Goal: Check status: Check status

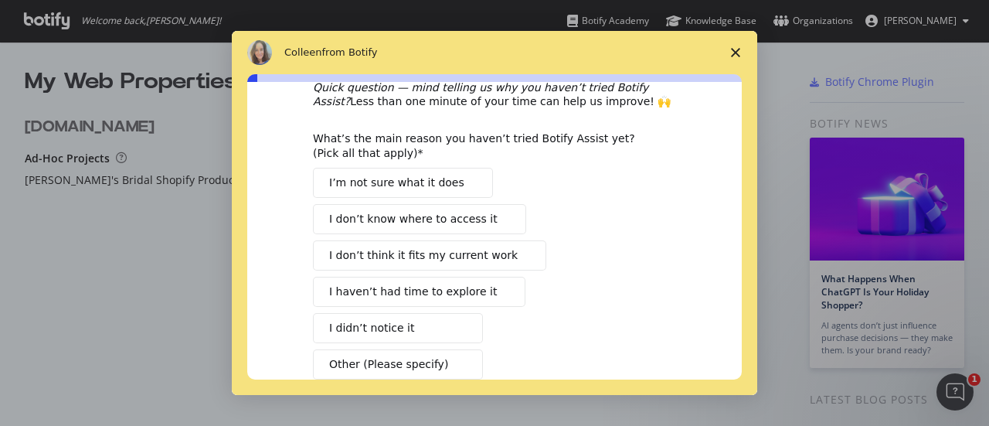
scroll to position [77, 0]
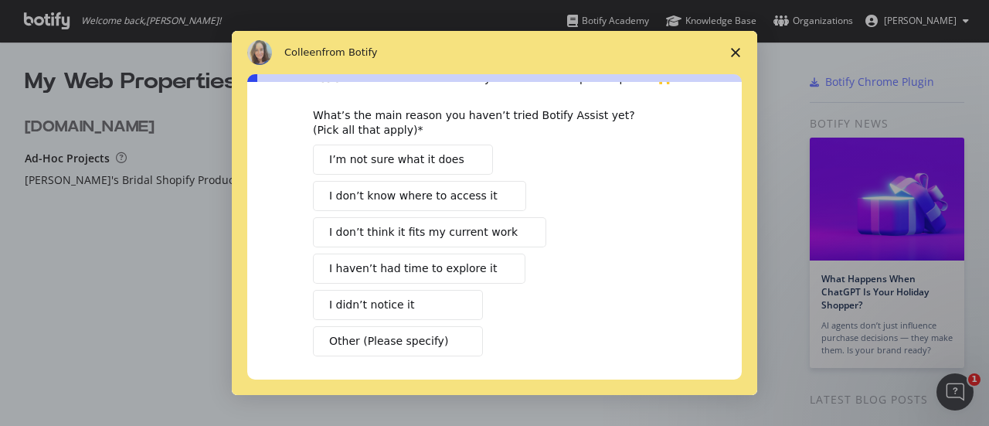
click at [373, 161] on span "I’m not sure what it does" at bounding box center [396, 159] width 135 height 16
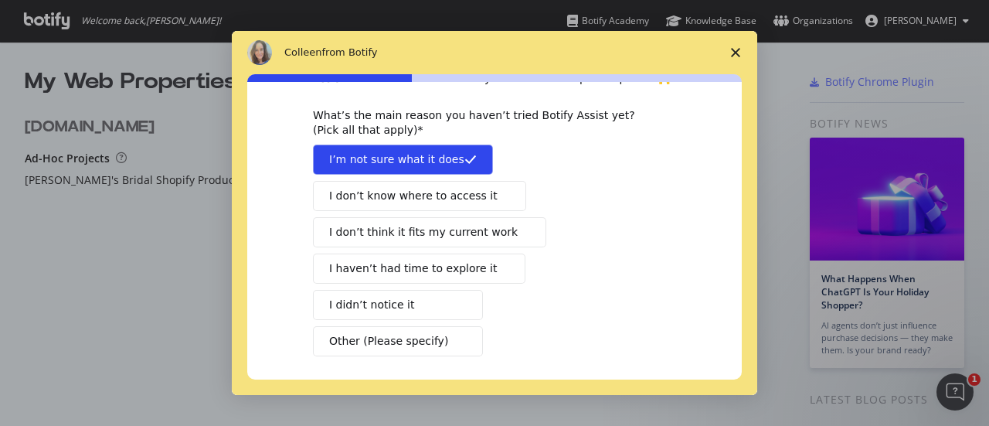
scroll to position [141, 0]
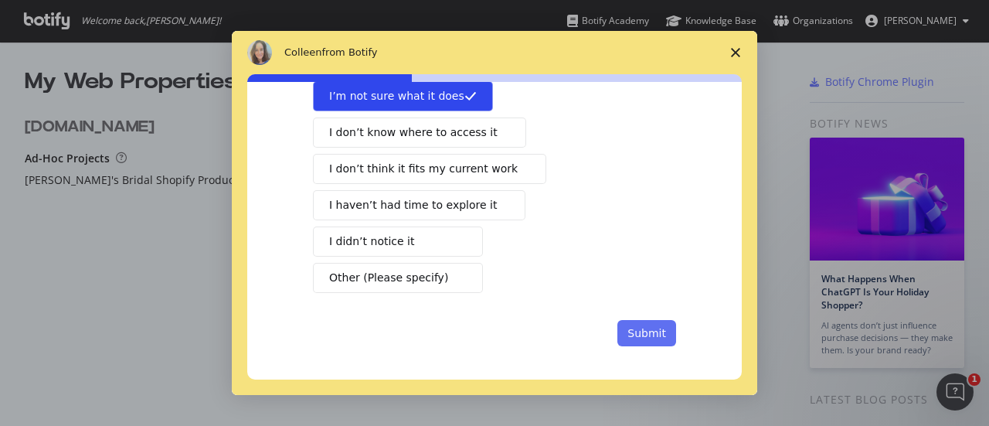
click at [632, 335] on button "Submit" at bounding box center [646, 333] width 59 height 26
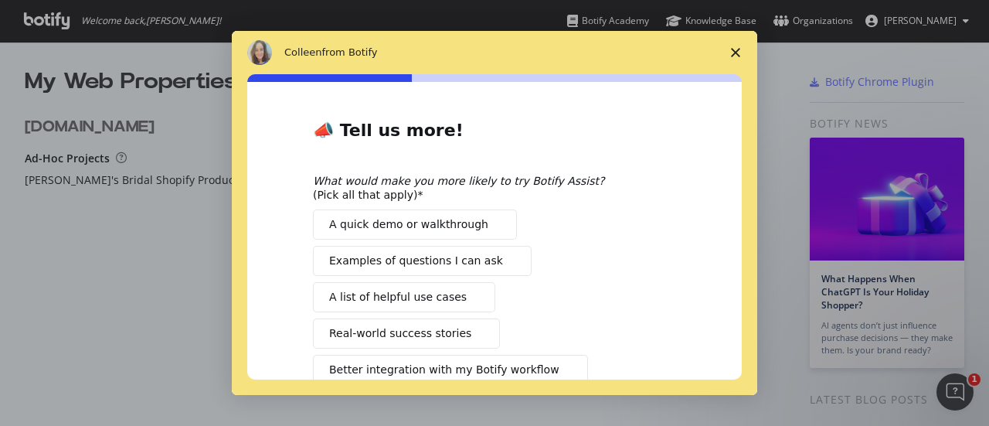
click at [735, 44] on span "Close survey" at bounding box center [735, 52] width 43 height 43
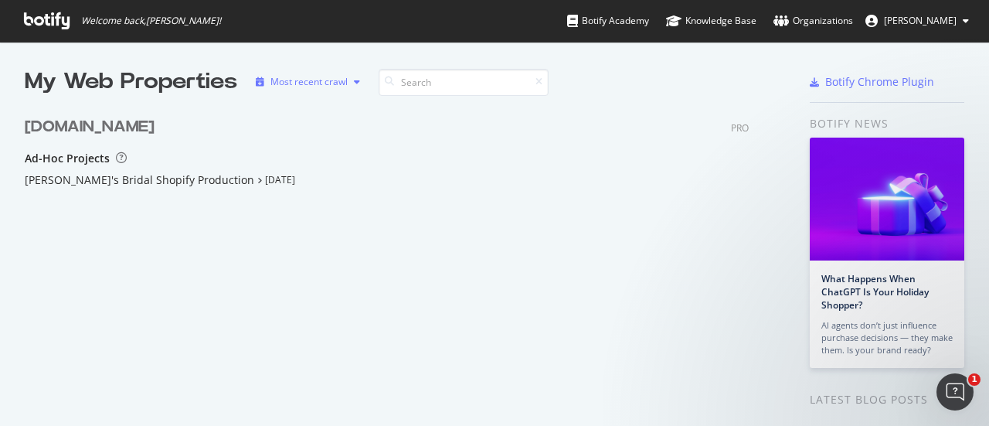
click at [358, 80] on icon "button" at bounding box center [357, 81] width 6 height 9
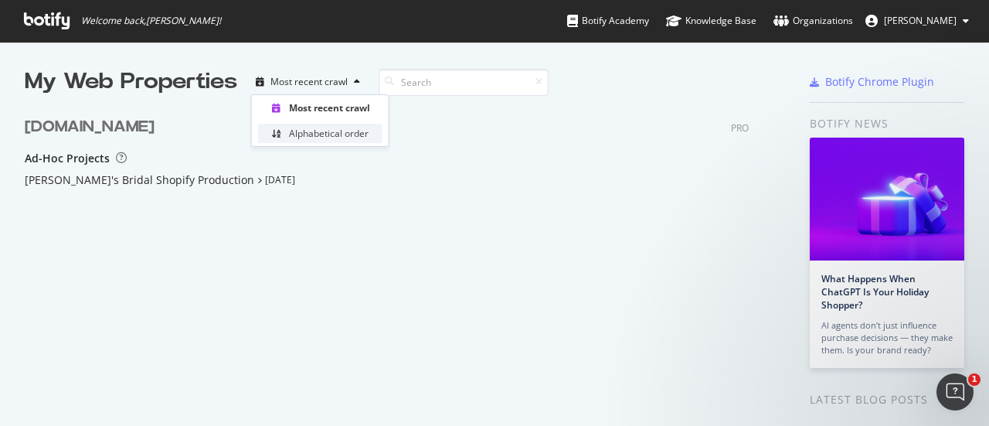
click at [337, 128] on div "Alphabetical order" at bounding box center [329, 133] width 80 height 13
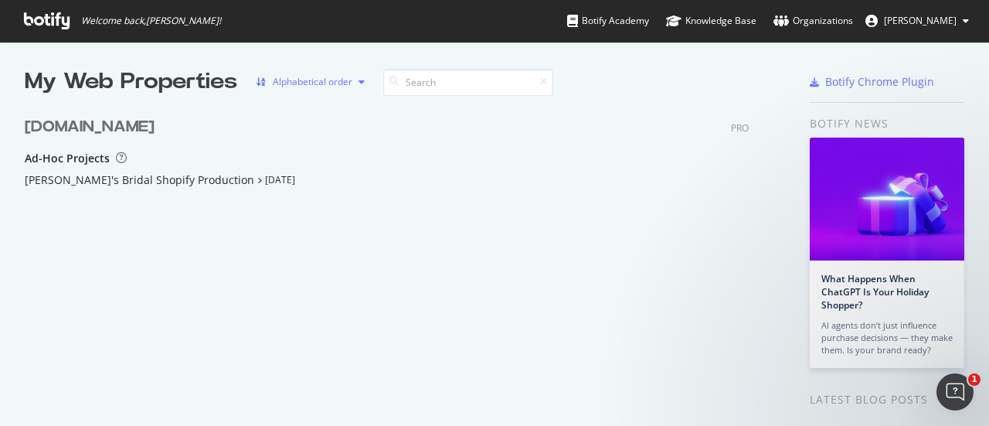
click at [354, 83] on div "button" at bounding box center [361, 81] width 19 height 9
click at [331, 104] on div "Most recent crawl" at bounding box center [327, 107] width 77 height 13
click at [147, 78] on div "My Web Properties" at bounding box center [131, 81] width 212 height 31
click at [818, 18] on div "Organizations" at bounding box center [813, 20] width 80 height 15
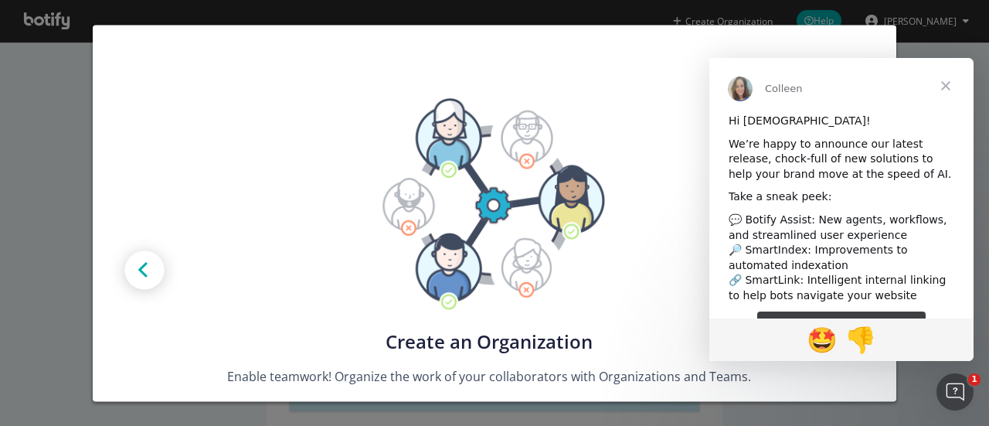
click at [947, 86] on span "Close" at bounding box center [946, 86] width 56 height 56
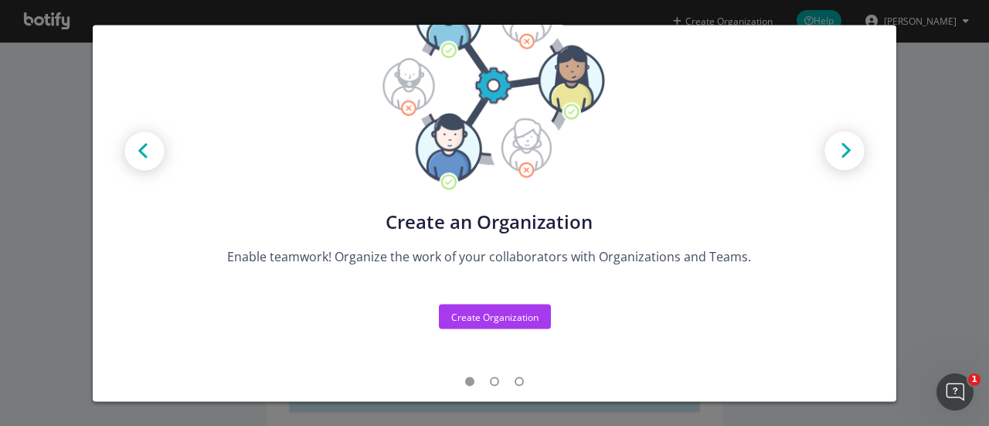
click at [925, 147] on div "Create new Projects for your Teams Create the exact model that matches your Org…" at bounding box center [494, 213] width 989 height 426
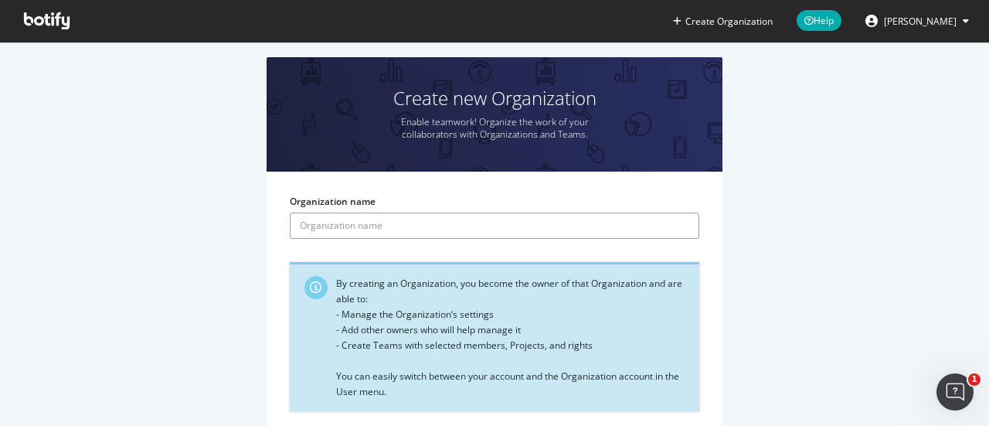
click at [389, 225] on input "Organization name" at bounding box center [494, 225] width 409 height 26
click at [848, 197] on div "Create new Organization Enable teamwork! Organize the work of your collaborator…" at bounding box center [494, 277] width 942 height 440
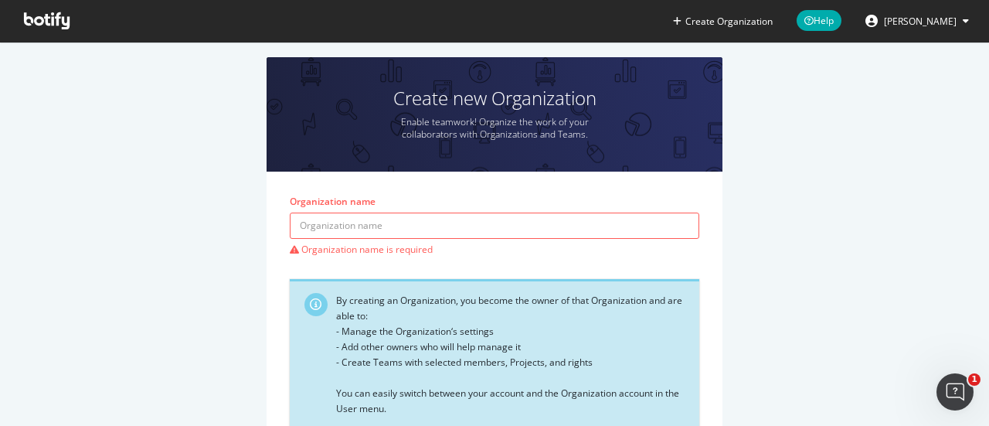
click at [907, 27] on span "[PERSON_NAME]" at bounding box center [920, 21] width 73 height 13
click at [53, 25] on icon at bounding box center [47, 20] width 46 height 17
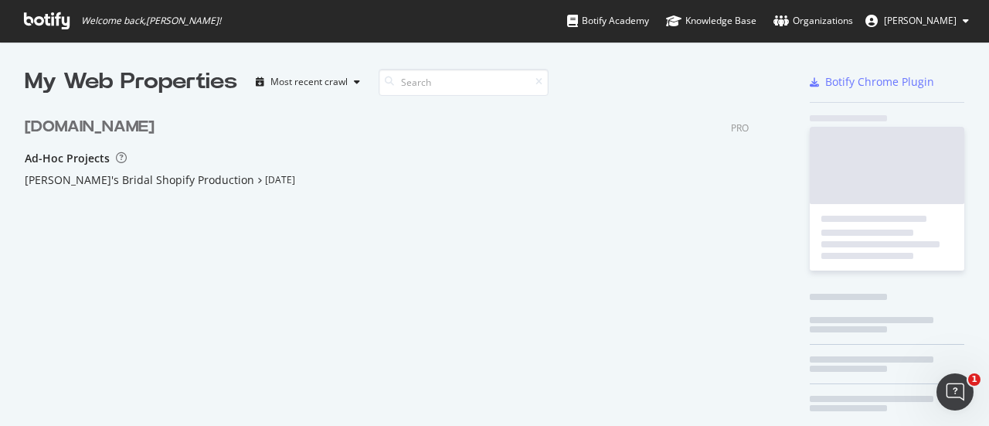
scroll to position [205, 724]
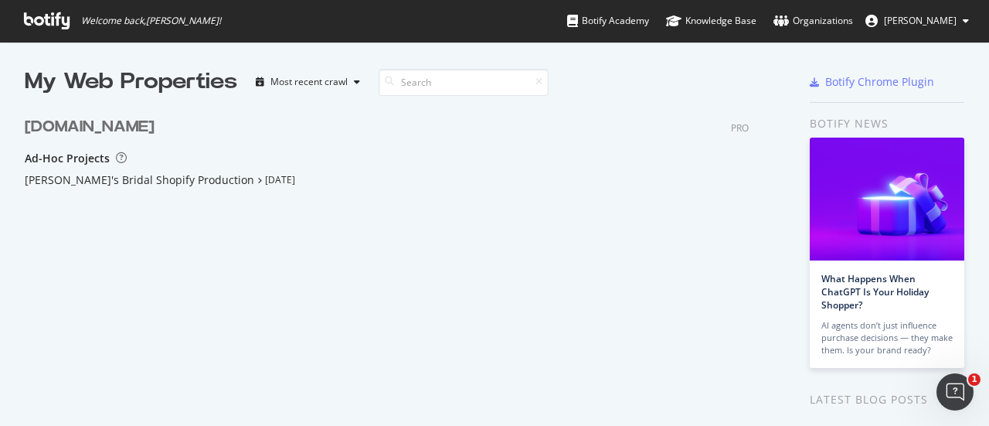
click at [202, 178] on div "[PERSON_NAME]'s Bridal Shopify Production [DATE]" at bounding box center [387, 179] width 724 height 15
click at [257, 178] on icon "grid" at bounding box center [259, 180] width 5 height 8
click at [171, 182] on div "[PERSON_NAME]'s Bridal Shopify Production" at bounding box center [139, 179] width 229 height 15
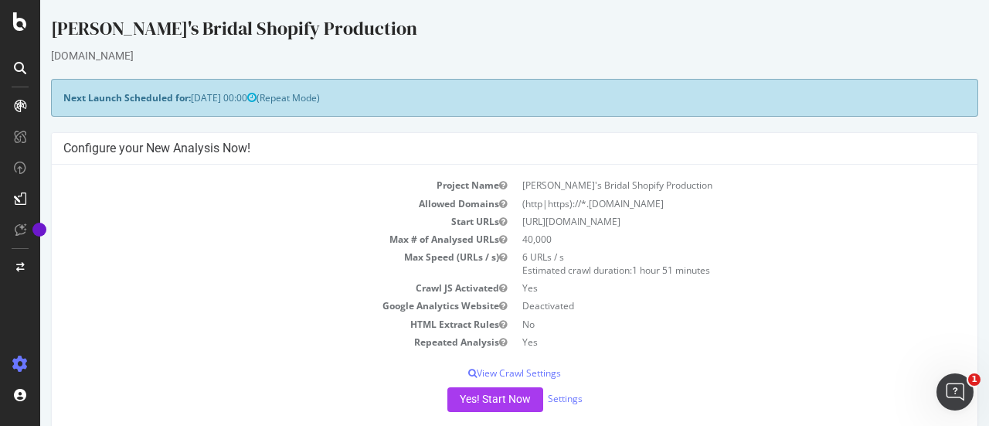
click at [20, 63] on icon at bounding box center [20, 68] width 12 height 12
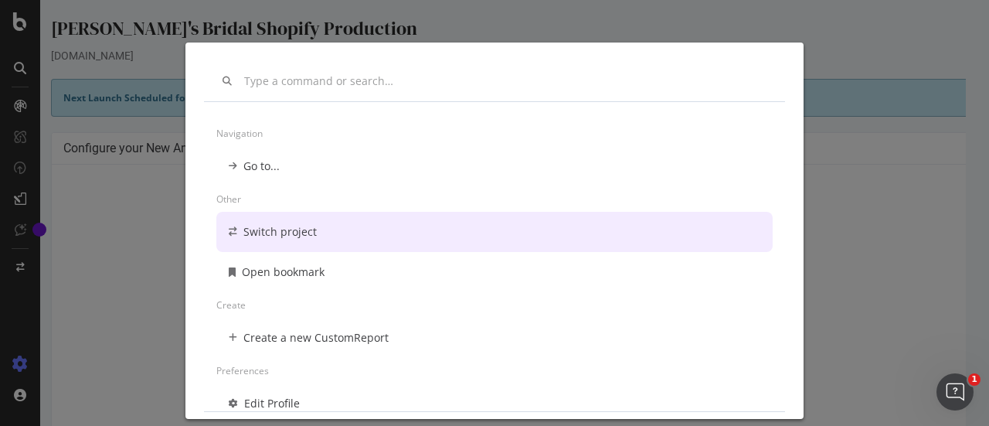
click at [290, 231] on div "Switch project" at bounding box center [279, 231] width 73 height 15
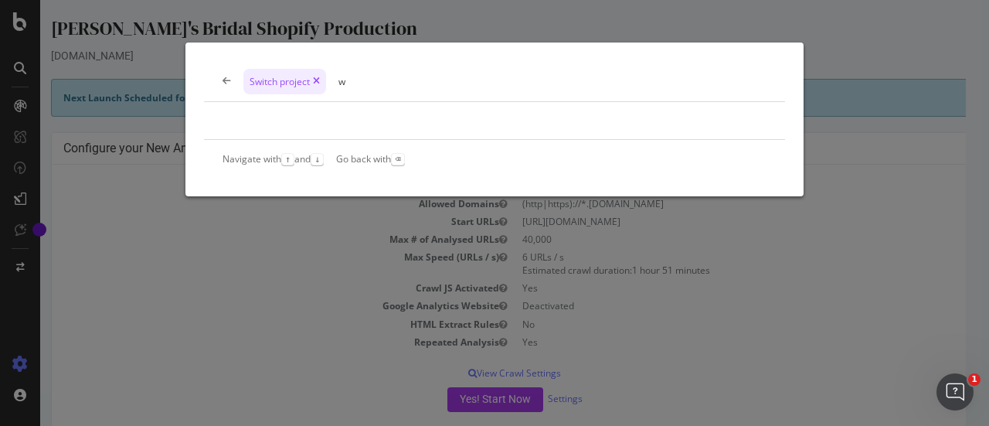
type input "w"
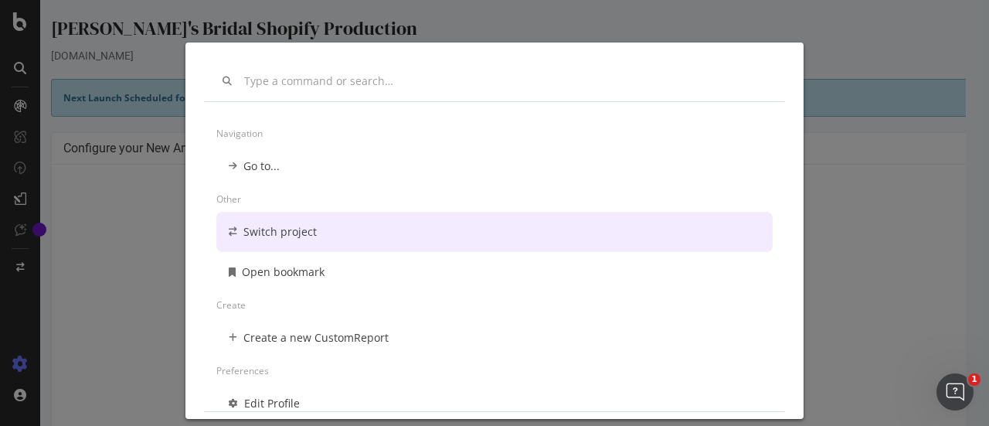
click at [147, 225] on div "Navigation Go to... Other Switch project Open bookmark Create Create a new Cust…" at bounding box center [494, 213] width 989 height 426
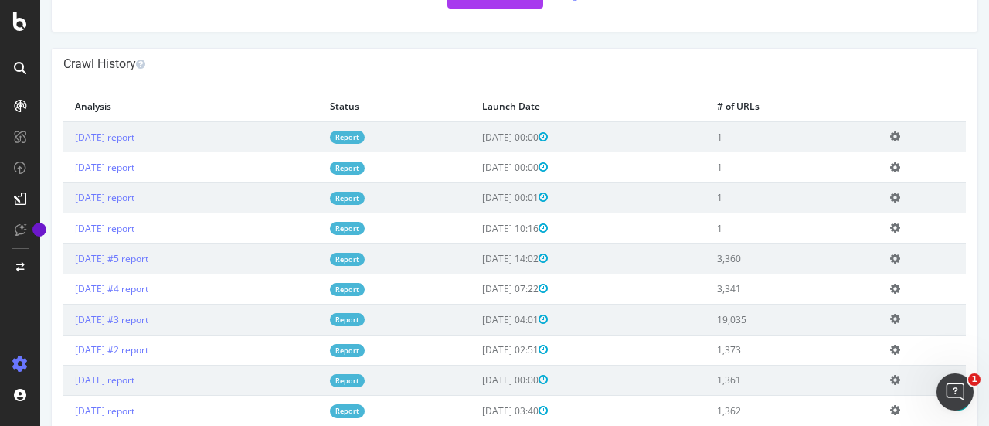
scroll to position [309, 0]
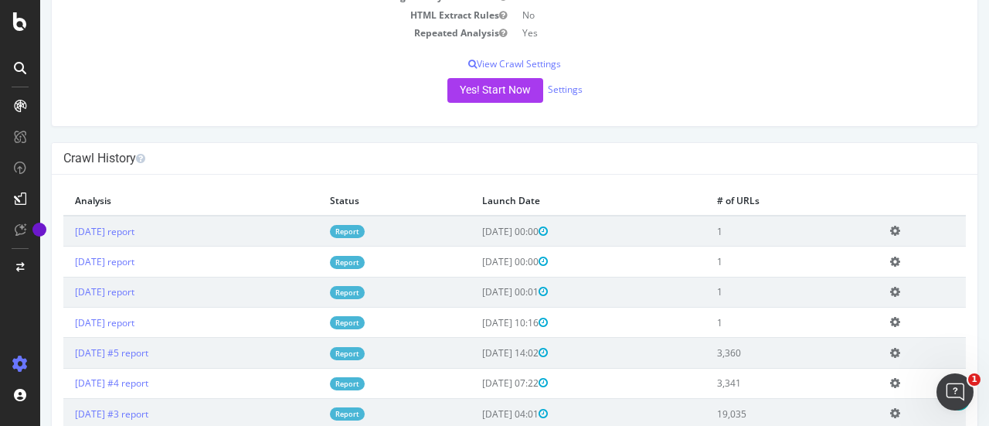
click at [896, 228] on icon at bounding box center [895, 231] width 10 height 12
click at [894, 228] on icon at bounding box center [895, 231] width 10 height 12
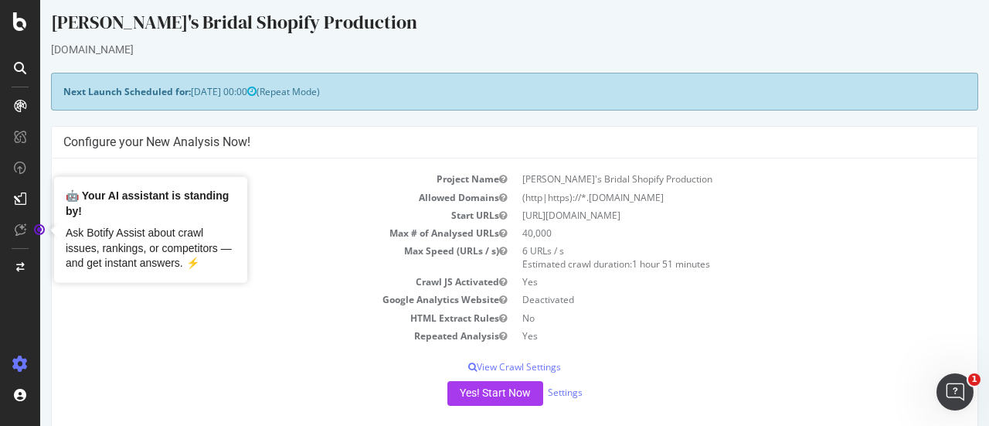
scroll to position [0, 0]
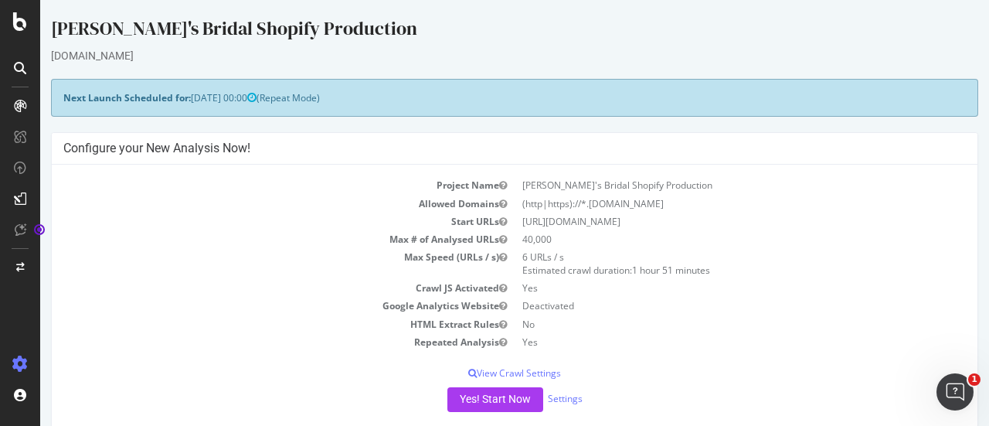
click at [22, 69] on icon at bounding box center [20, 68] width 12 height 12
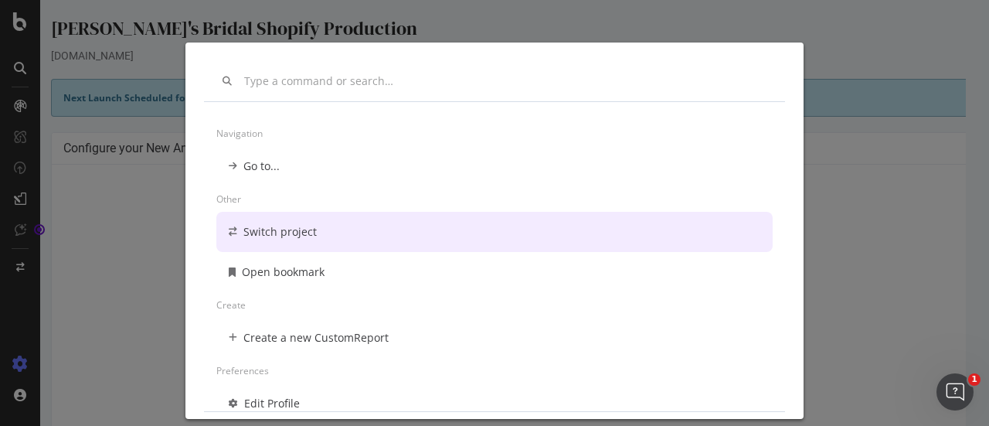
click at [267, 229] on div "Switch project" at bounding box center [279, 231] width 73 height 15
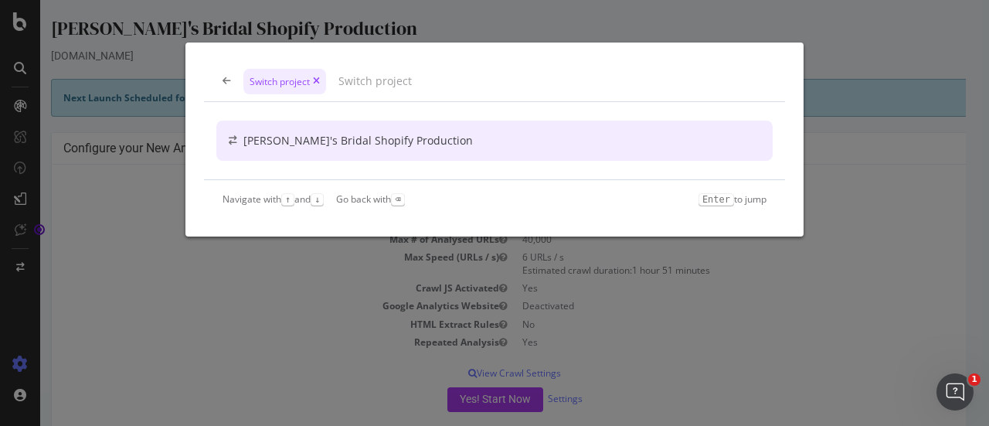
click at [230, 137] on icon "modal" at bounding box center [233, 140] width 8 height 9
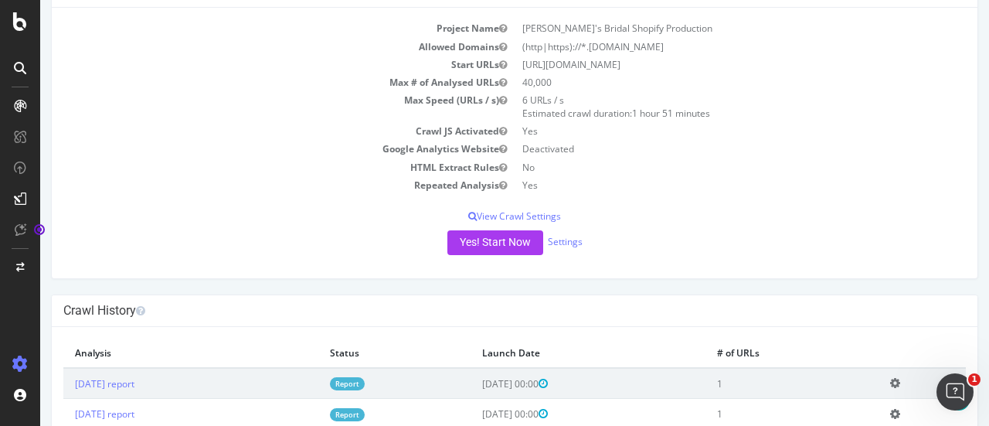
scroll to position [154, 0]
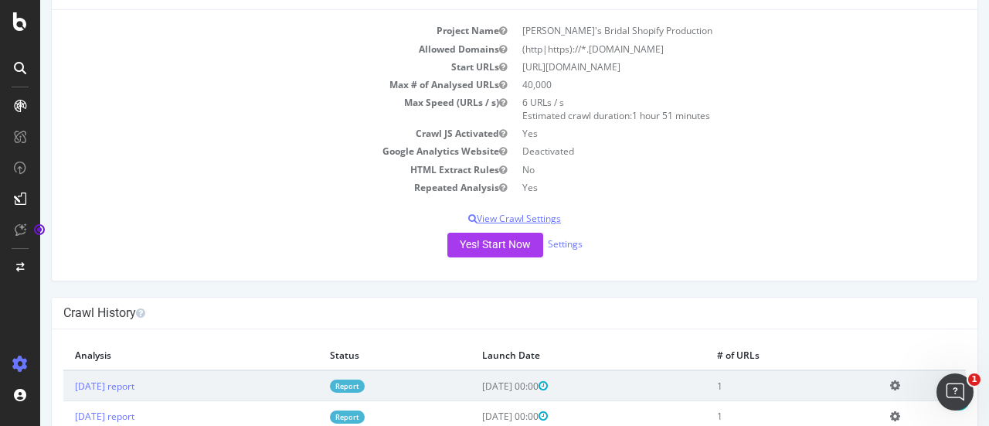
click at [493, 216] on p "View Crawl Settings" at bounding box center [514, 218] width 902 height 13
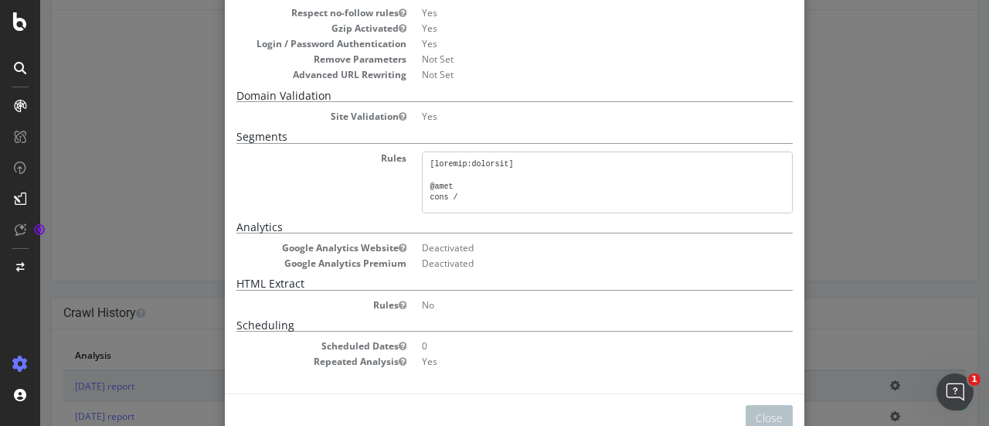
scroll to position [448, 0]
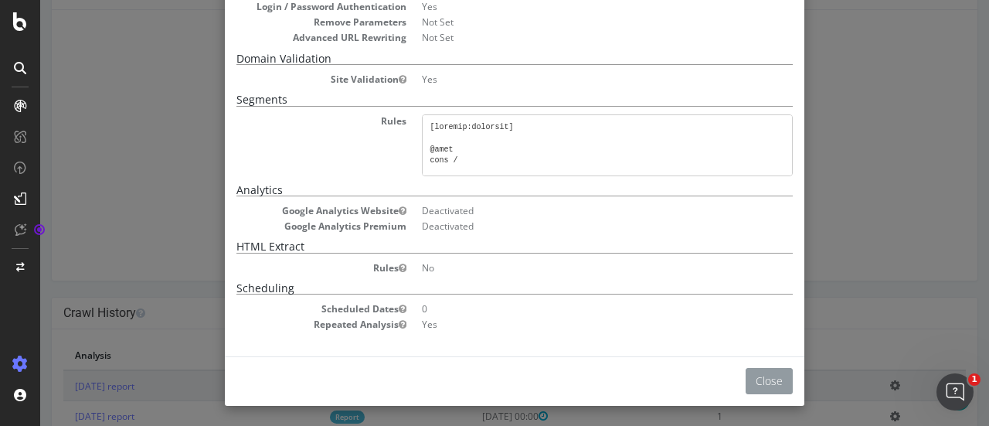
click at [749, 373] on button "Close" at bounding box center [768, 381] width 47 height 26
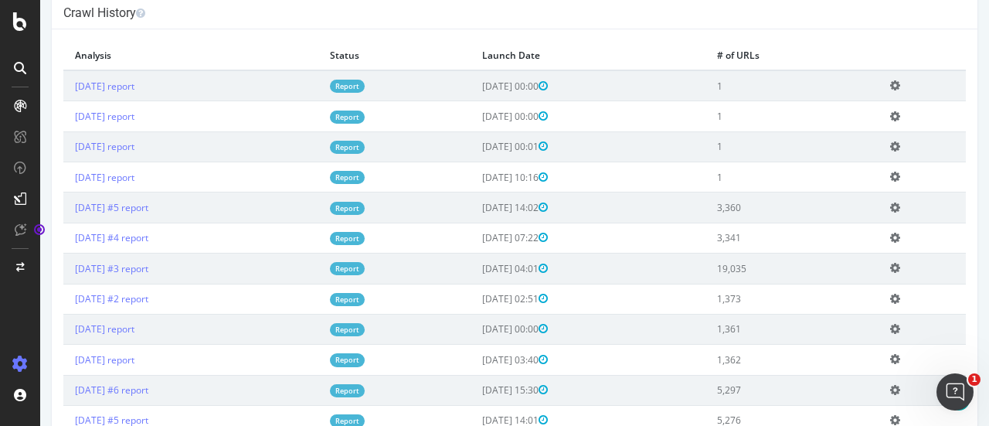
scroll to position [463, 0]
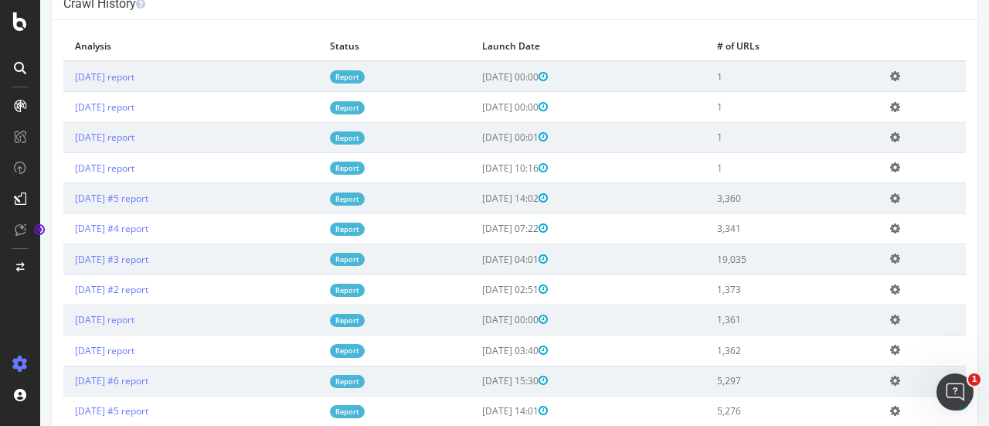
click at [15, 362] on icon at bounding box center [19, 363] width 15 height 15
click at [20, 265] on icon at bounding box center [20, 267] width 8 height 9
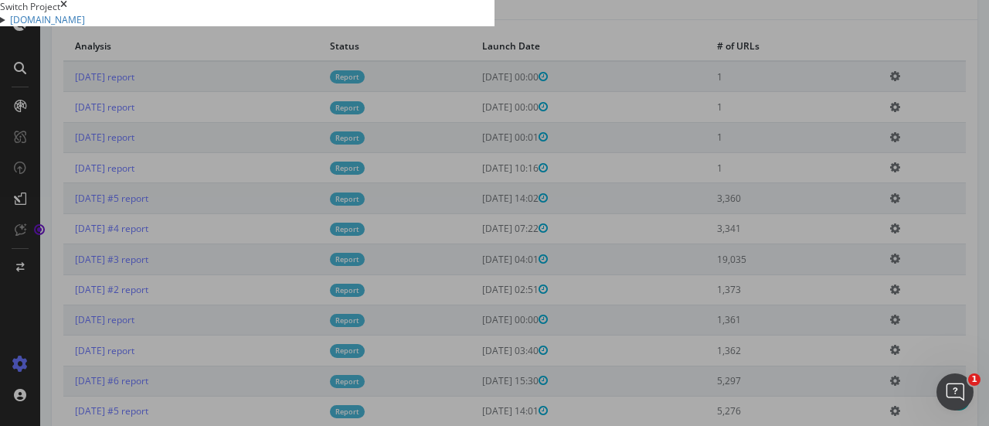
click at [32, 26] on summary "[DOMAIN_NAME]" at bounding box center [247, 19] width 494 height 13
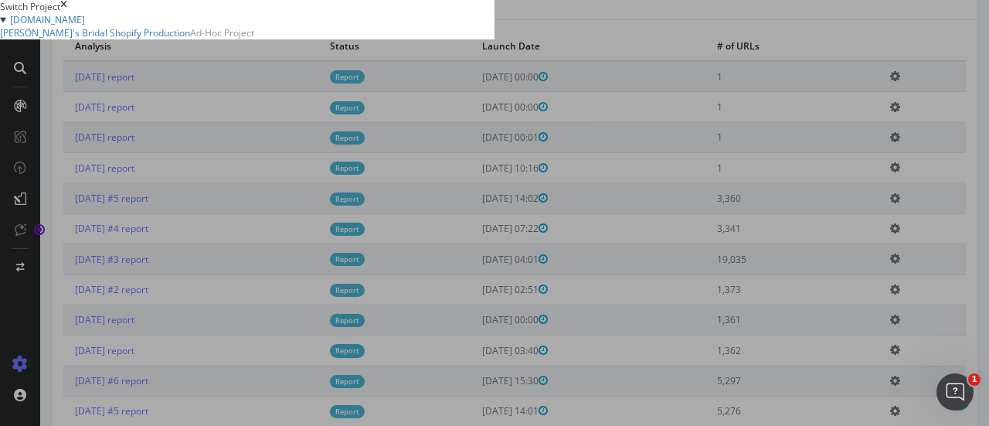
click at [36, 26] on summary "[DOMAIN_NAME]" at bounding box center [247, 19] width 494 height 13
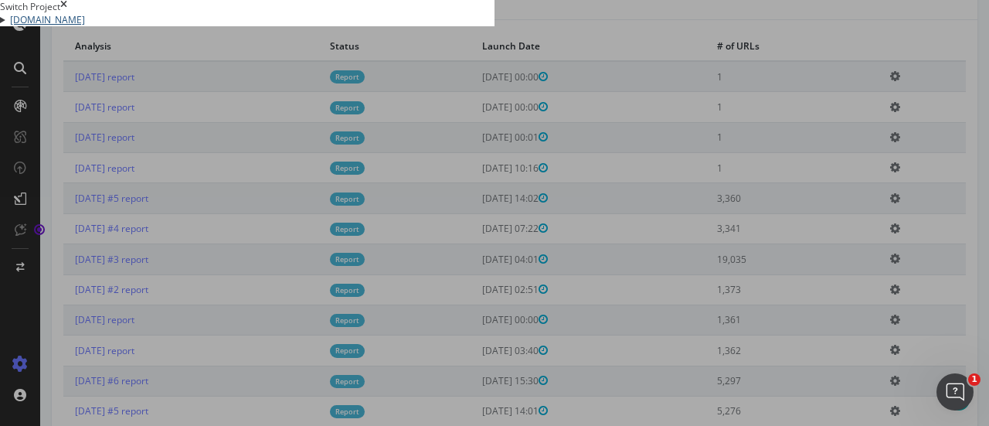
click at [85, 26] on link "[DOMAIN_NAME]" at bounding box center [47, 19] width 75 height 13
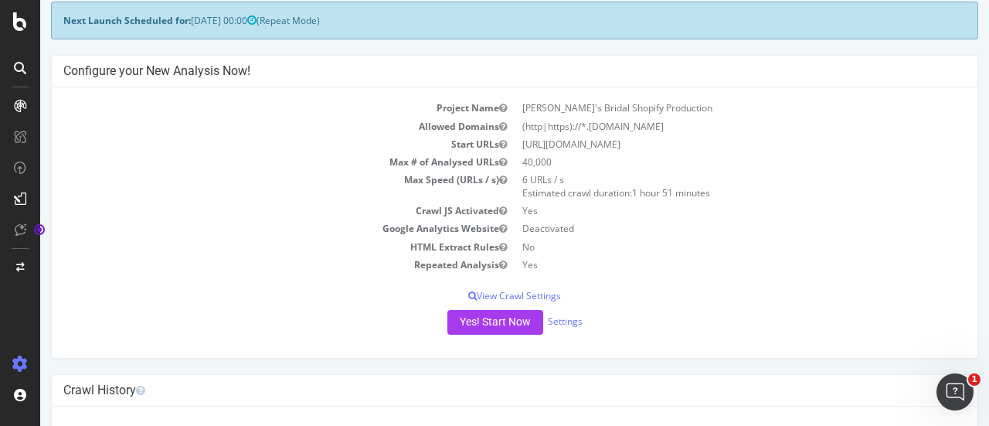
scroll to position [0, 0]
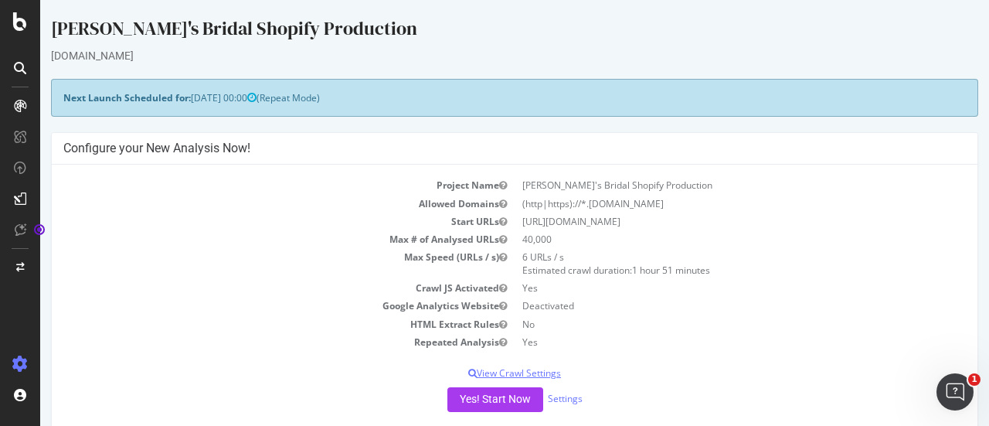
click at [128, 373] on p "View Crawl Settings" at bounding box center [514, 372] width 902 height 13
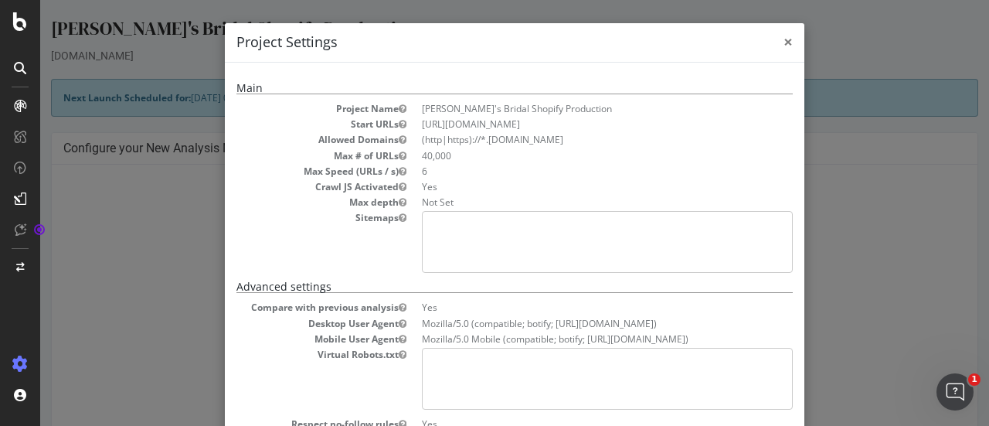
click at [785, 38] on span "×" at bounding box center [787, 42] width 9 height 22
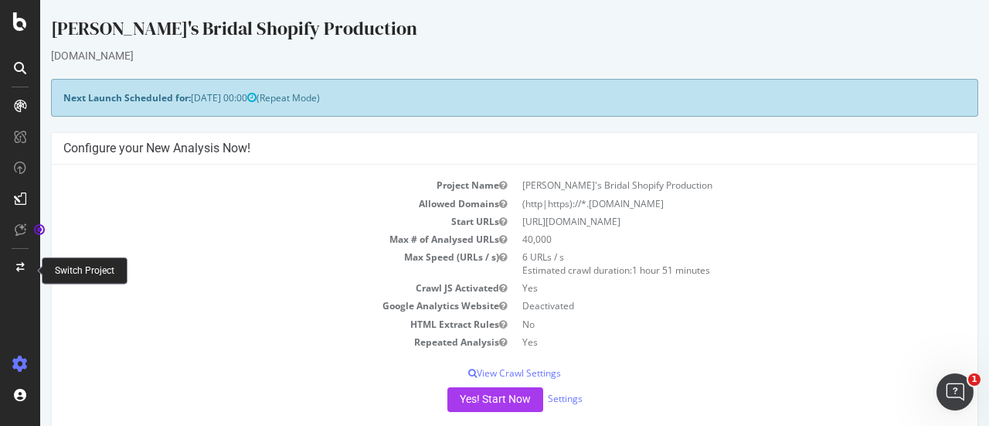
click at [19, 267] on icon at bounding box center [20, 267] width 8 height 9
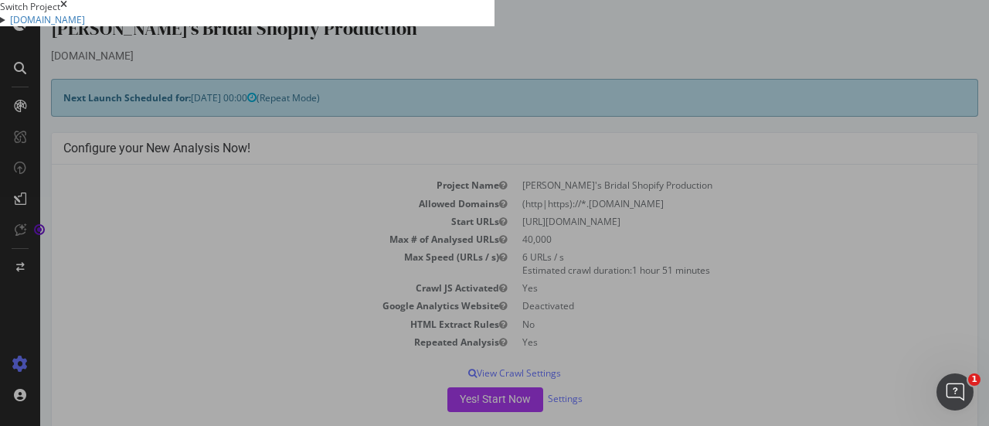
click at [31, 26] on summary "[DOMAIN_NAME]" at bounding box center [247, 19] width 494 height 13
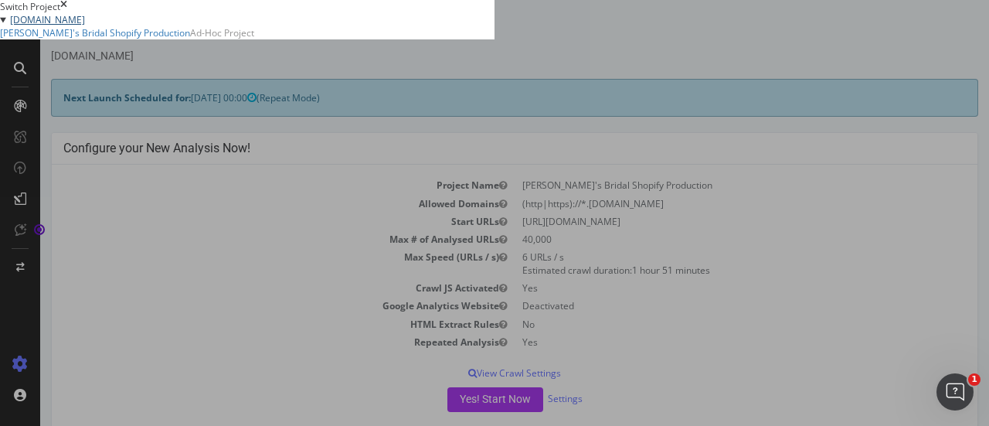
click at [82, 26] on link "[DOMAIN_NAME]" at bounding box center [47, 19] width 75 height 13
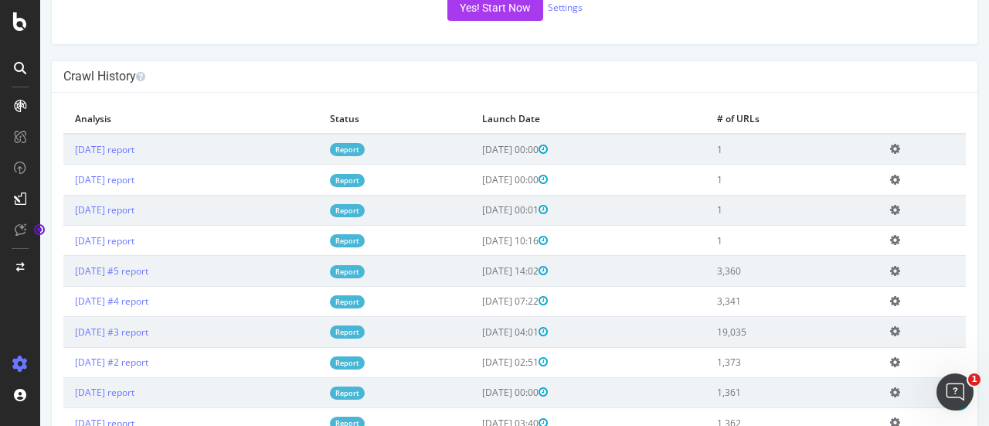
scroll to position [386, 0]
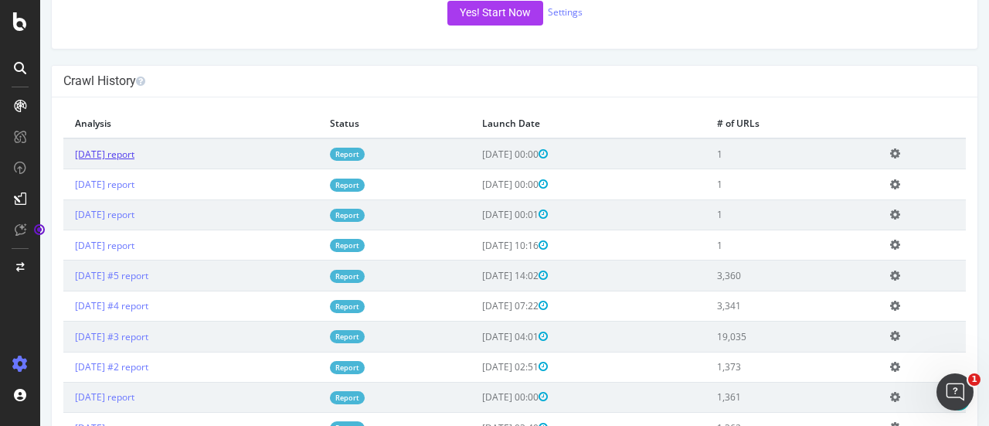
click at [133, 154] on link "[DATE] report" at bounding box center [104, 154] width 59 height 13
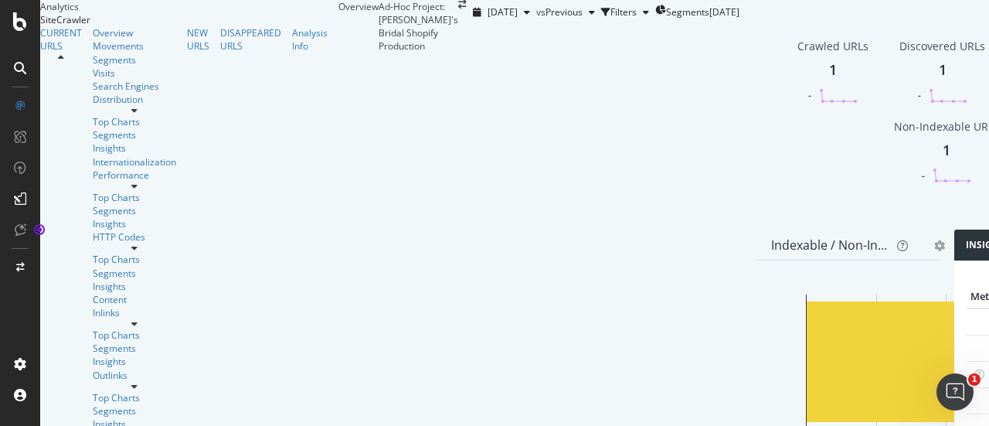
click at [19, 63] on icon at bounding box center [20, 68] width 12 height 12
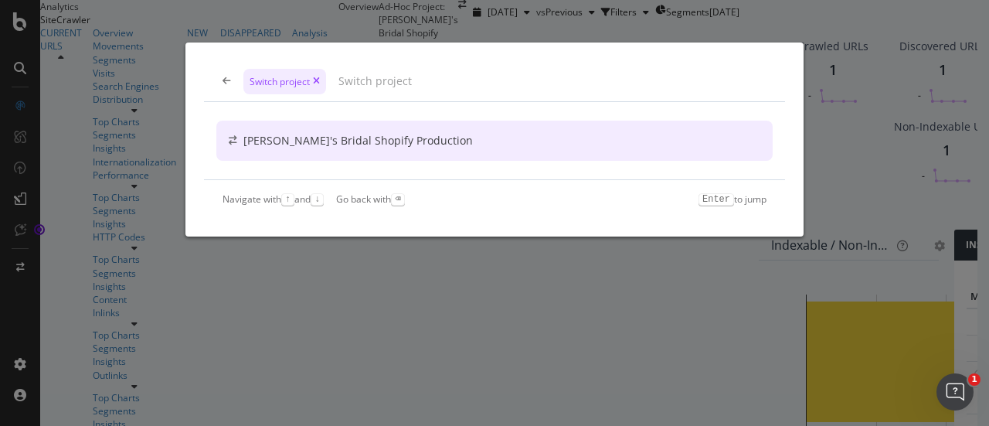
click at [235, 141] on icon "modal" at bounding box center [233, 140] width 8 height 9
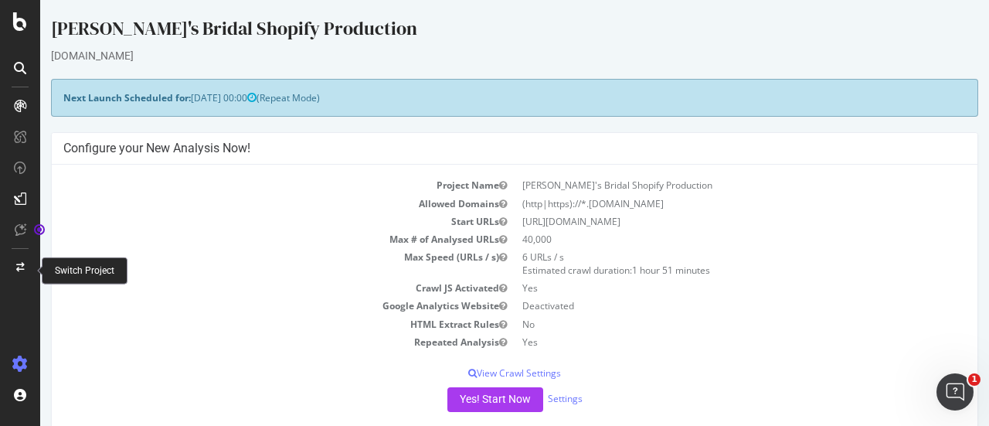
click at [13, 266] on div at bounding box center [20, 267] width 37 height 25
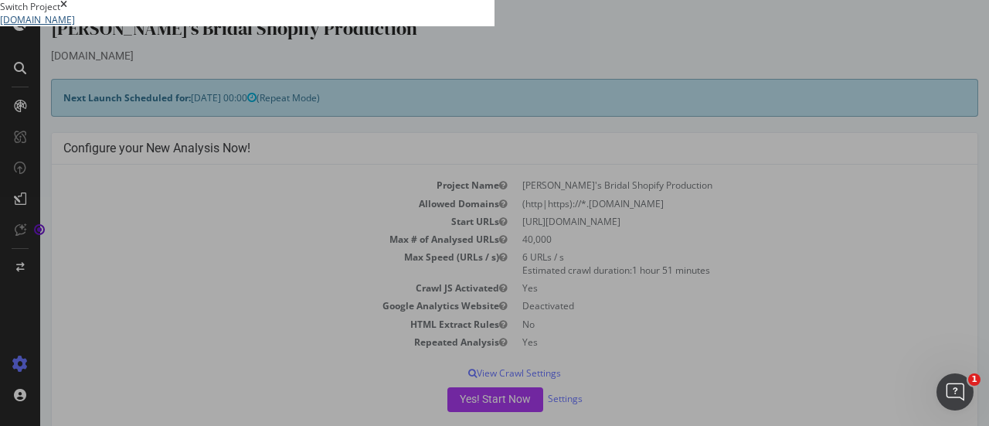
click at [75, 26] on link "[DOMAIN_NAME]" at bounding box center [37, 19] width 75 height 13
